Goal: Task Accomplishment & Management: Manage account settings

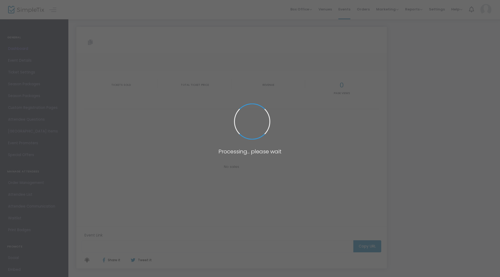
type input "[URL][DOMAIN_NAME][DATE]"
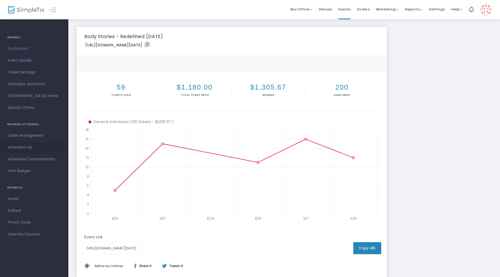
click at [23, 146] on span "Attendee List" at bounding box center [34, 147] width 52 height 7
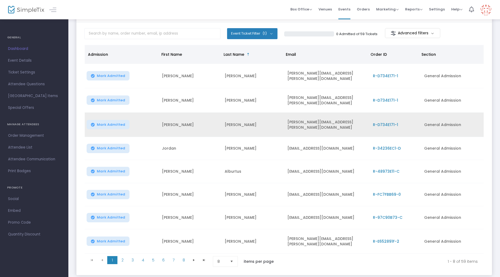
scroll to position [28, 0]
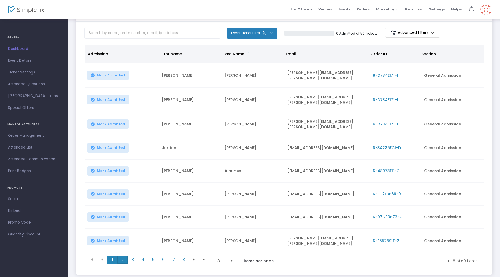
click at [123, 255] on span "2" at bounding box center [122, 259] width 10 height 8
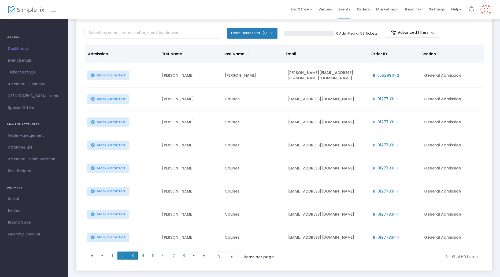
click at [135, 254] on span "3" at bounding box center [133, 255] width 10 height 8
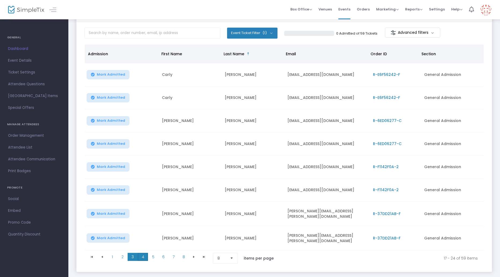
click at [145, 254] on span "4" at bounding box center [143, 257] width 10 height 8
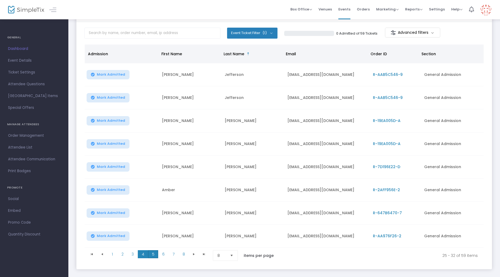
click at [155, 254] on span "5" at bounding box center [153, 254] width 10 height 8
click at [161, 254] on span "6" at bounding box center [163, 254] width 10 height 8
click at [175, 254] on span "7" at bounding box center [173, 254] width 10 height 8
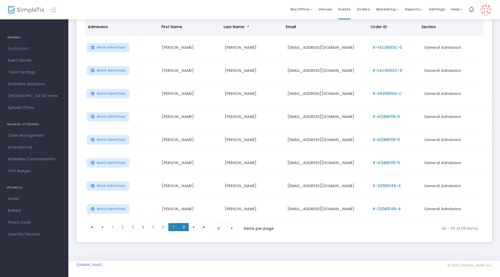
click at [182, 223] on span "8" at bounding box center [183, 227] width 10 height 8
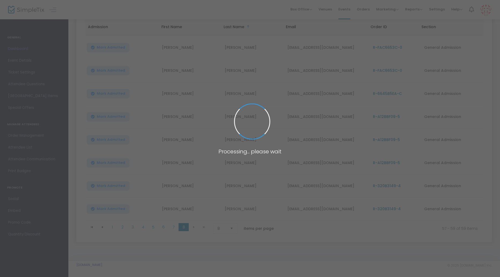
scroll to position [0, 0]
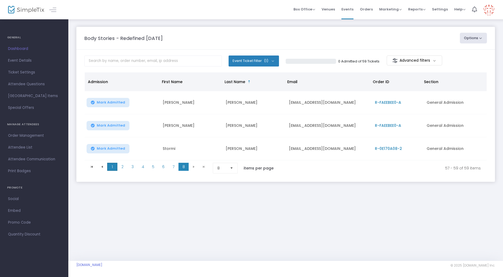
click at [112, 167] on span "1" at bounding box center [112, 167] width 10 height 8
